Goal: Transaction & Acquisition: Purchase product/service

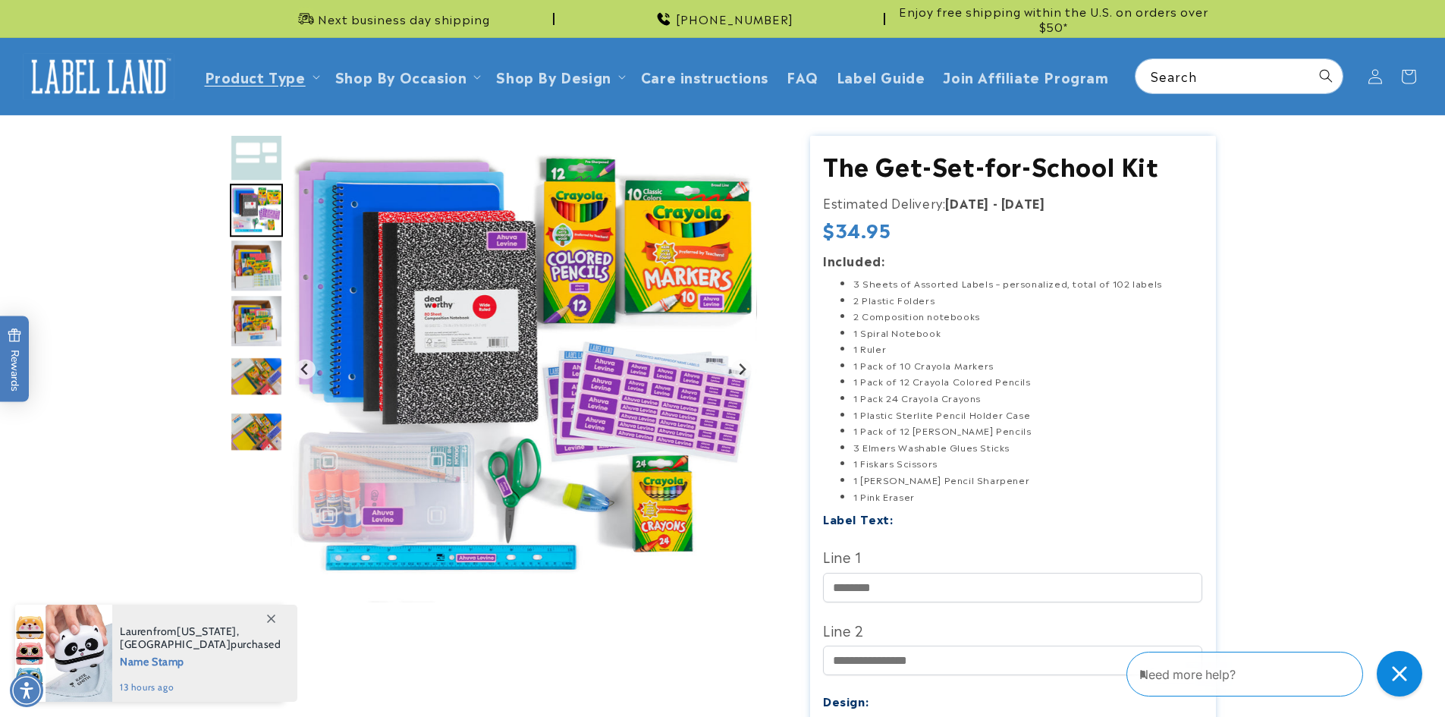
click at [255, 319] on img "Go to slide 5" at bounding box center [256, 320] width 53 height 53
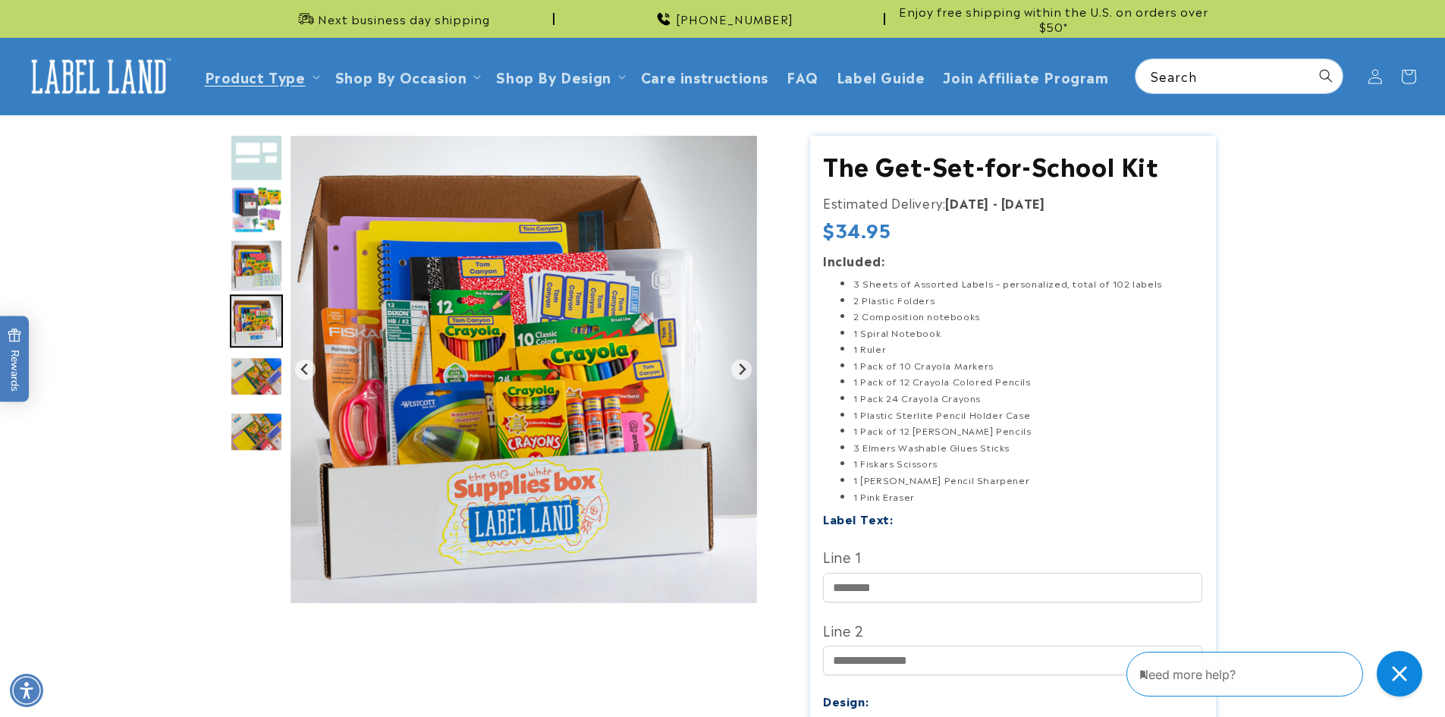
click at [253, 379] on img "Go to slide 6" at bounding box center [256, 375] width 53 height 39
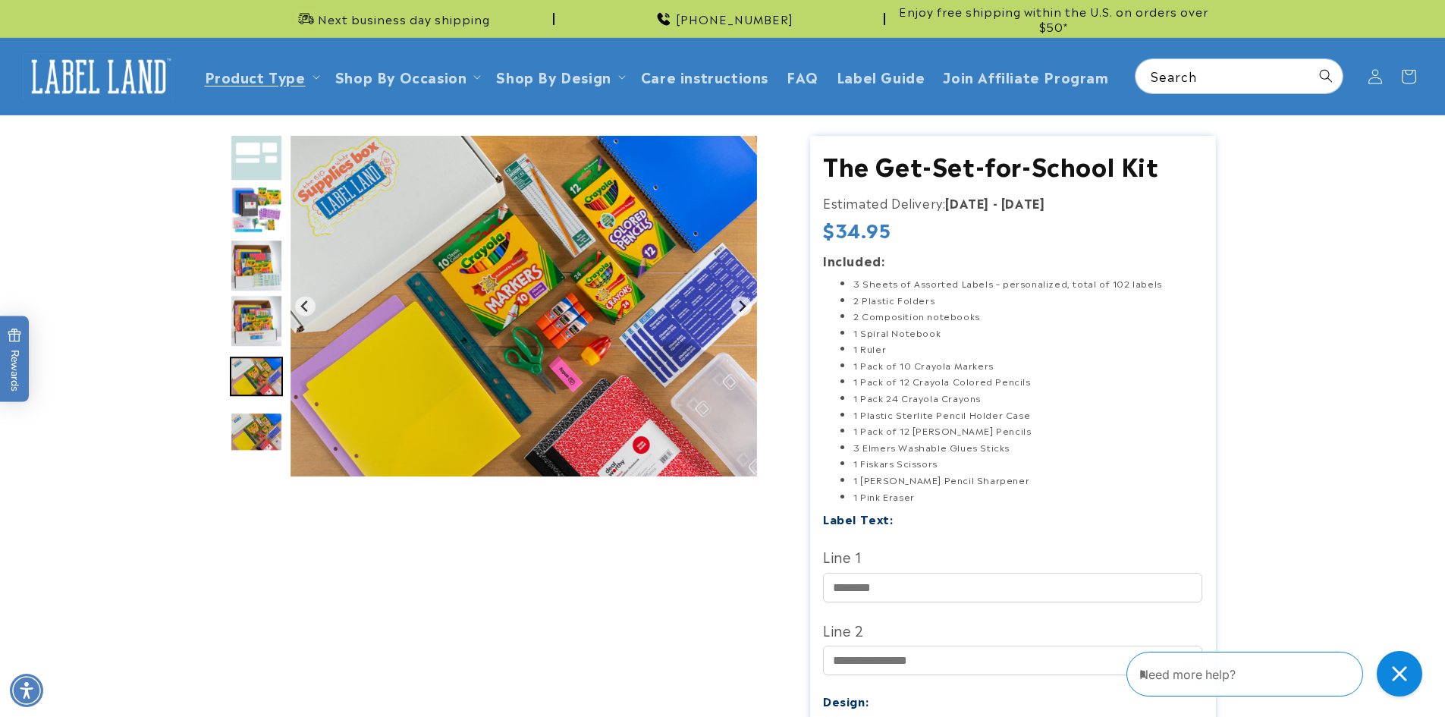
click at [250, 428] on img "Go to slide 7" at bounding box center [256, 432] width 53 height 40
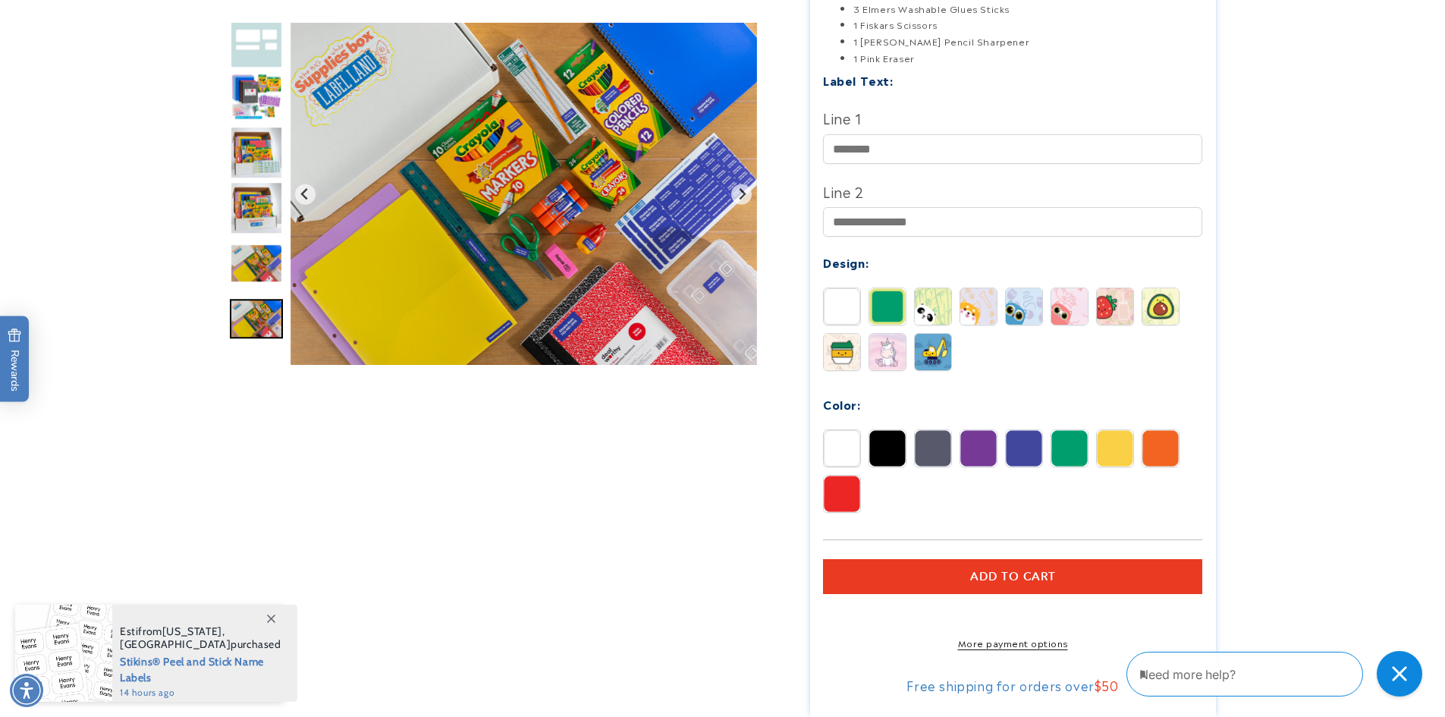
scroll to position [455, 0]
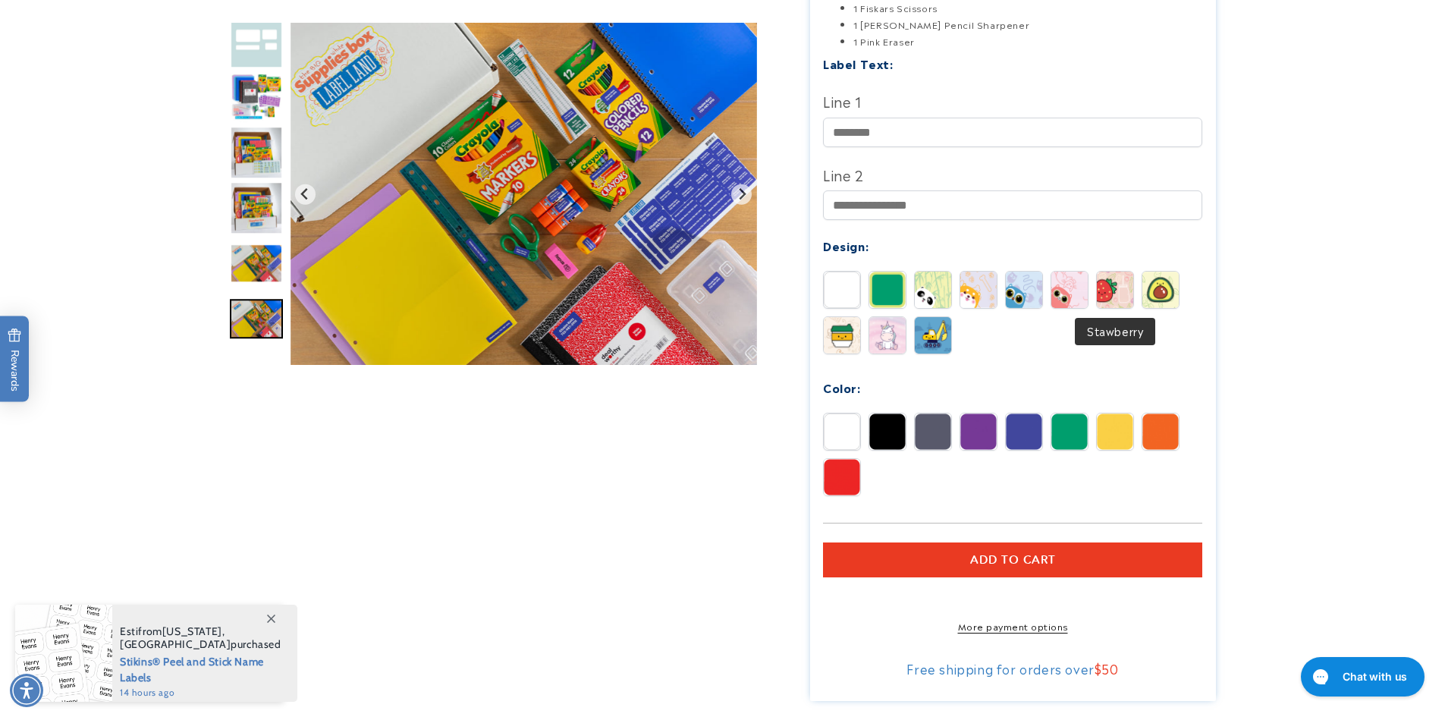
click at [662, 293] on img at bounding box center [1115, 290] width 36 height 36
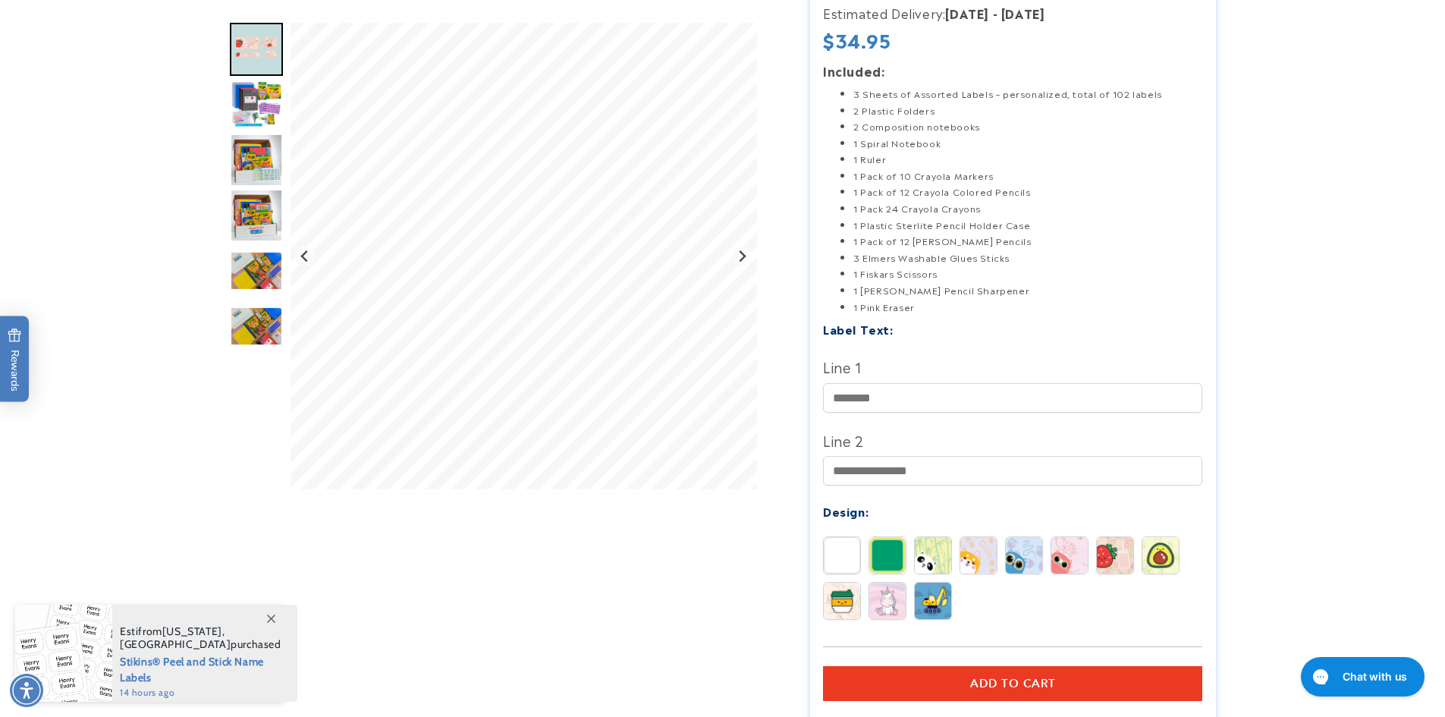
scroll to position [0, 0]
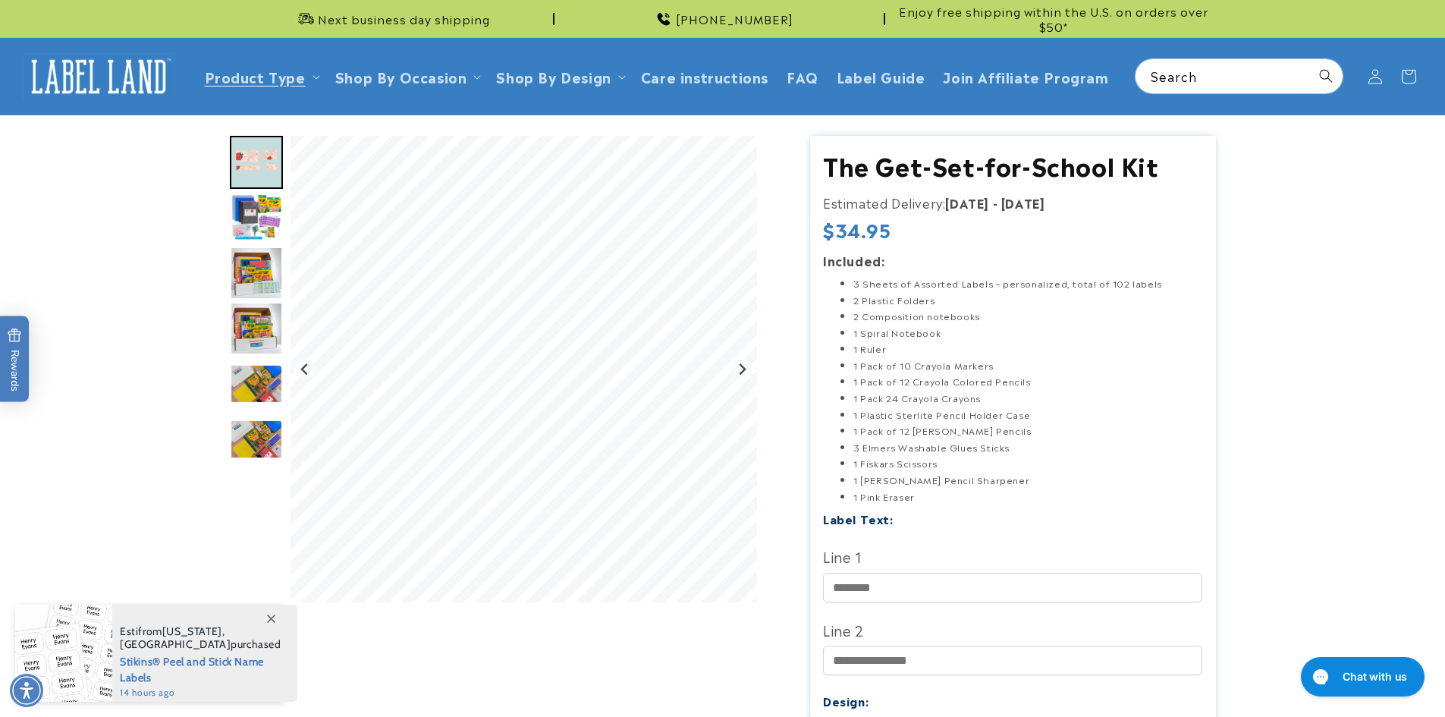
click at [251, 207] on img "Go to slide 3" at bounding box center [256, 217] width 53 height 53
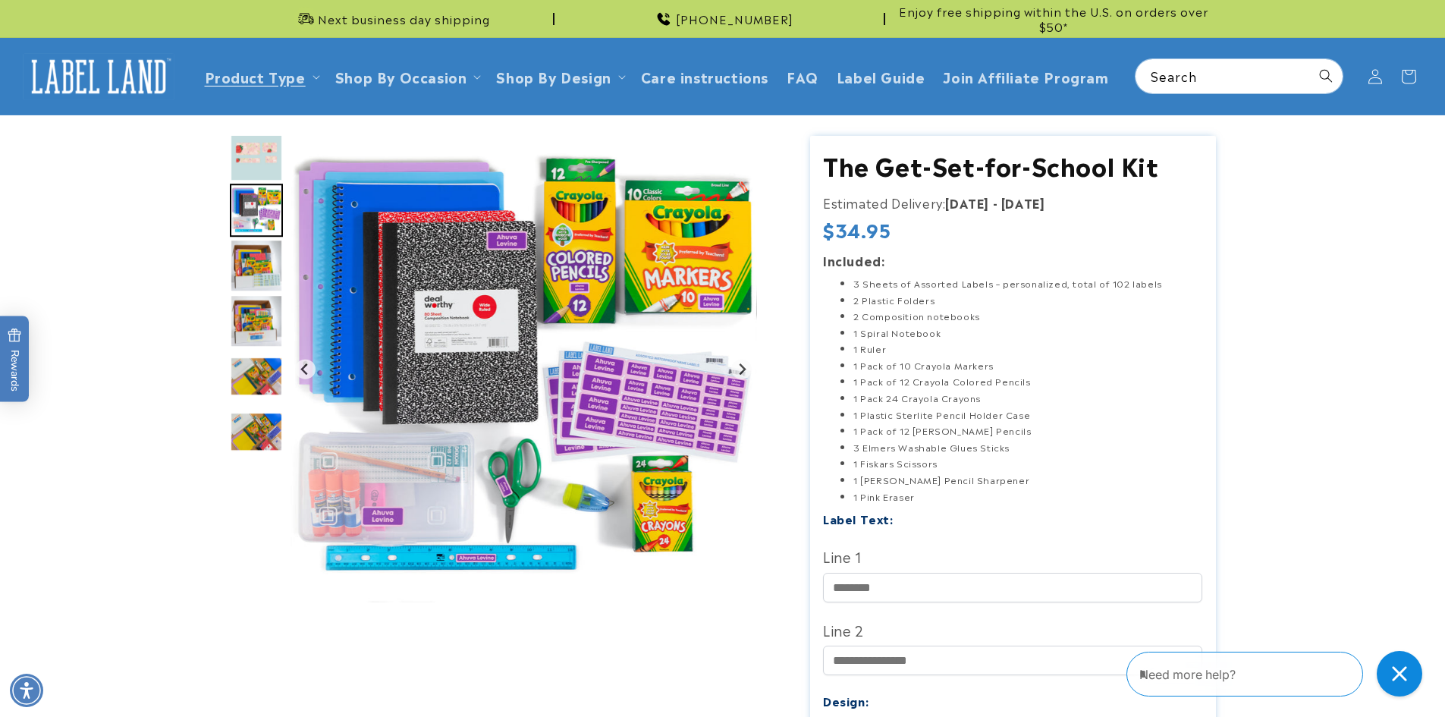
click at [261, 250] on img "Go to slide 4" at bounding box center [256, 265] width 53 height 53
